Goal: Information Seeking & Learning: Learn about a topic

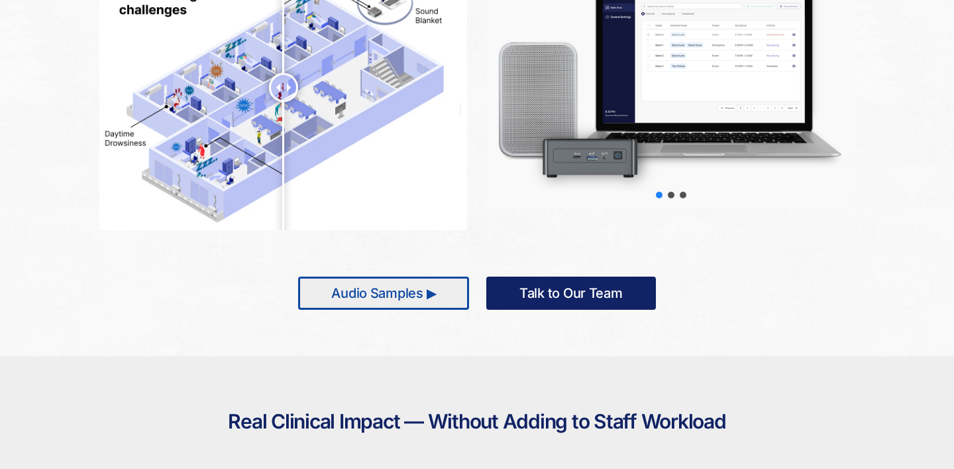
scroll to position [819, 0]
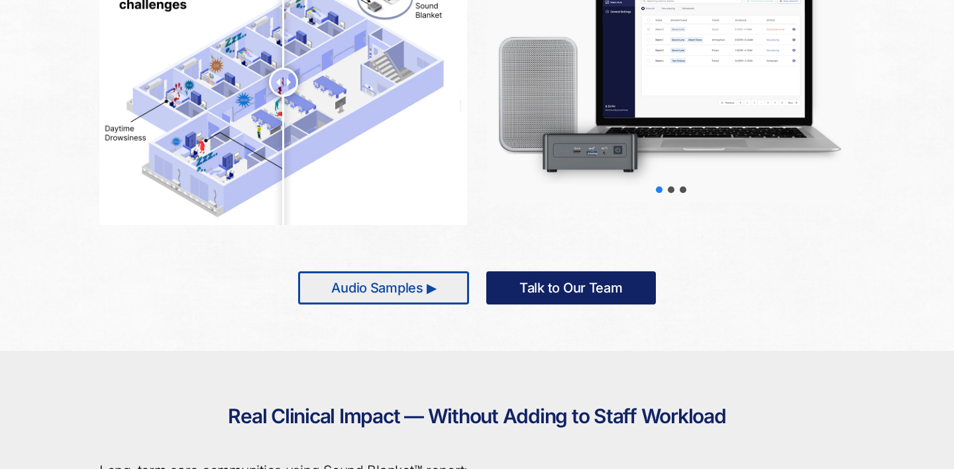
click at [422, 300] on link "Audio Samples ▶" at bounding box center [383, 287] width 171 height 33
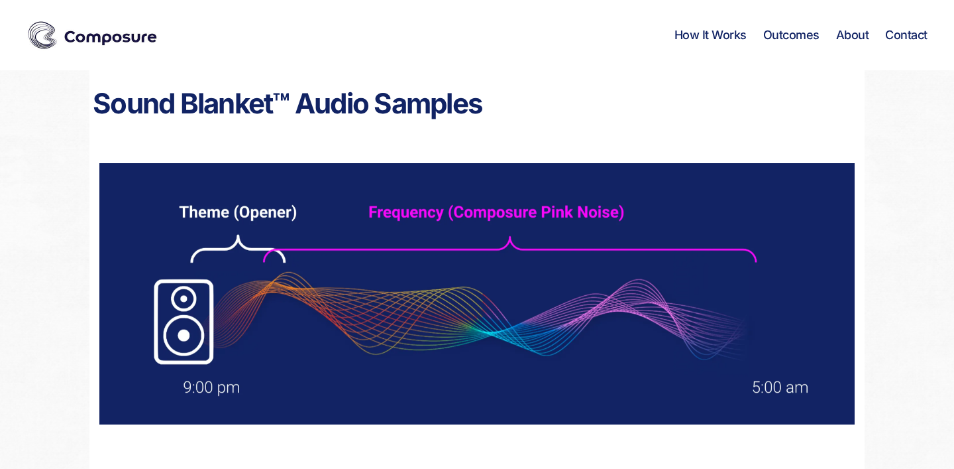
click at [420, 50] on div "Composure Menu How It Works Outcomes About Contact" at bounding box center [477, 35] width 901 height 70
click at [602, 113] on h1 "Sound Blanket™ Audio Samples" at bounding box center [476, 104] width 775 height 40
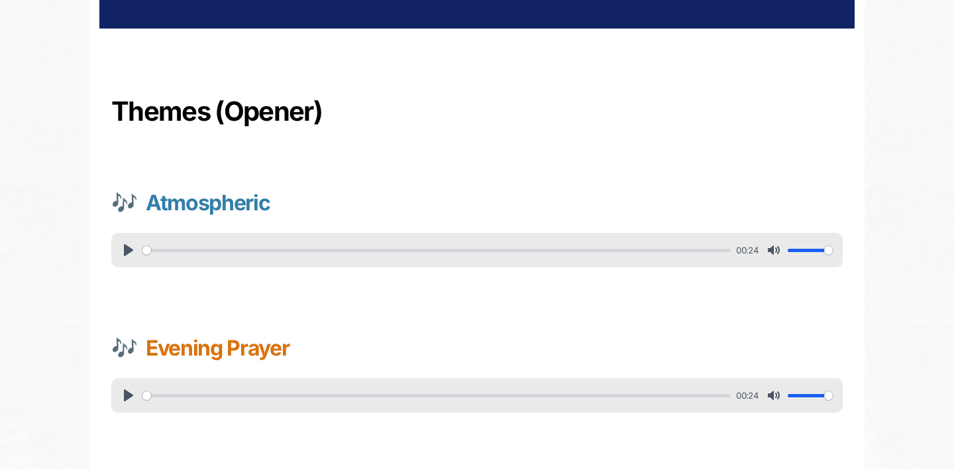
scroll to position [457, 0]
